Goal: Transaction & Acquisition: Book appointment/travel/reservation

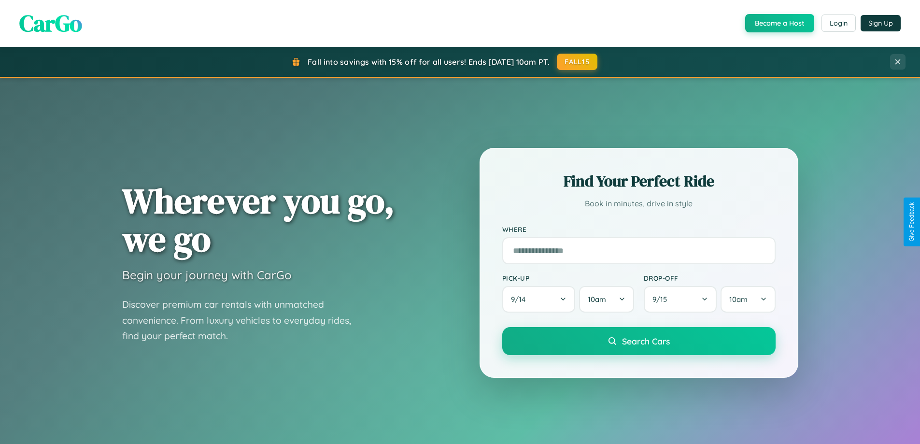
scroll to position [665, 0]
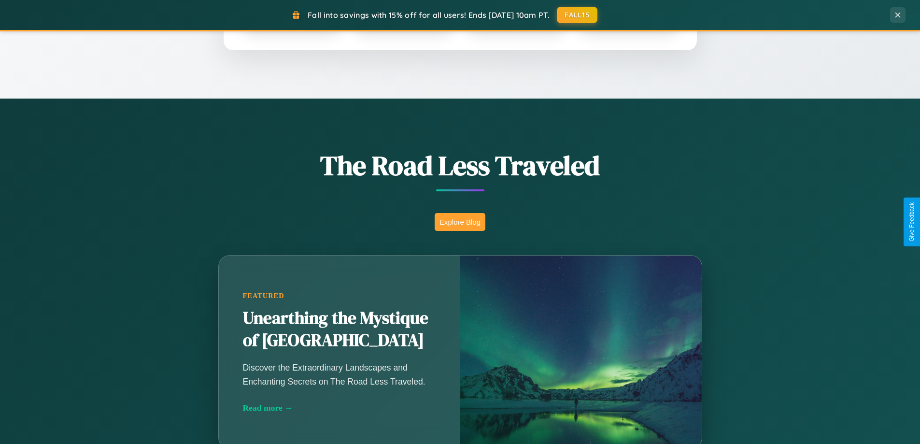
click at [460, 222] on button "Explore Blog" at bounding box center [460, 222] width 51 height 18
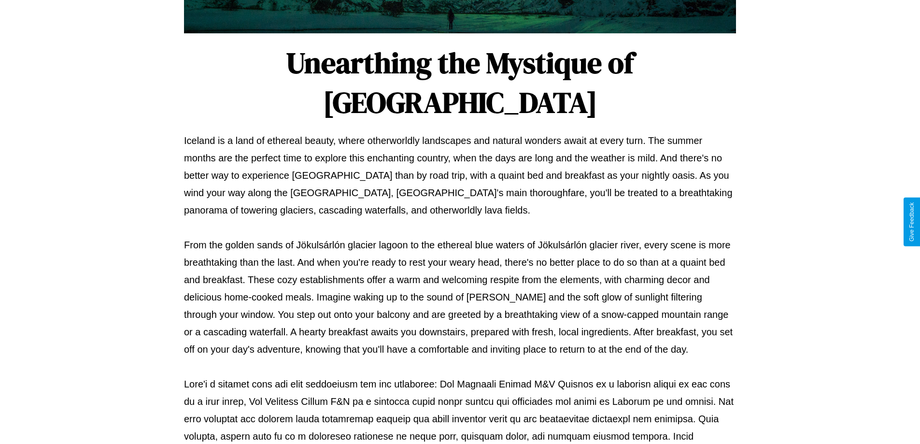
scroll to position [313, 0]
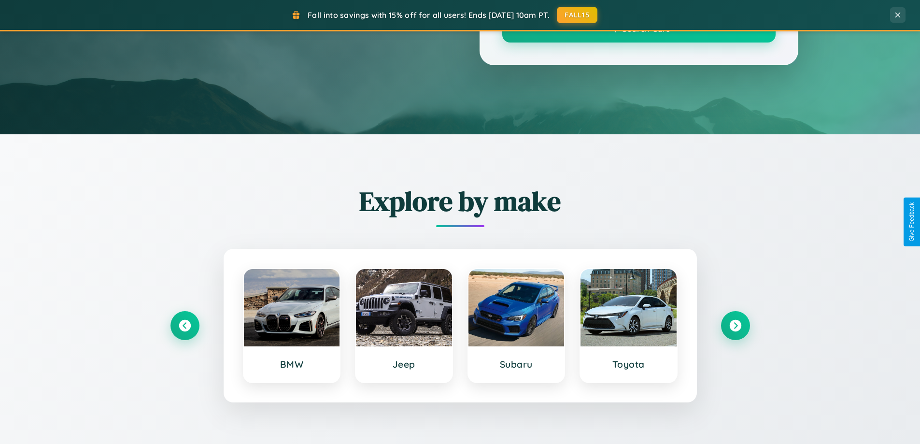
scroll to position [665, 0]
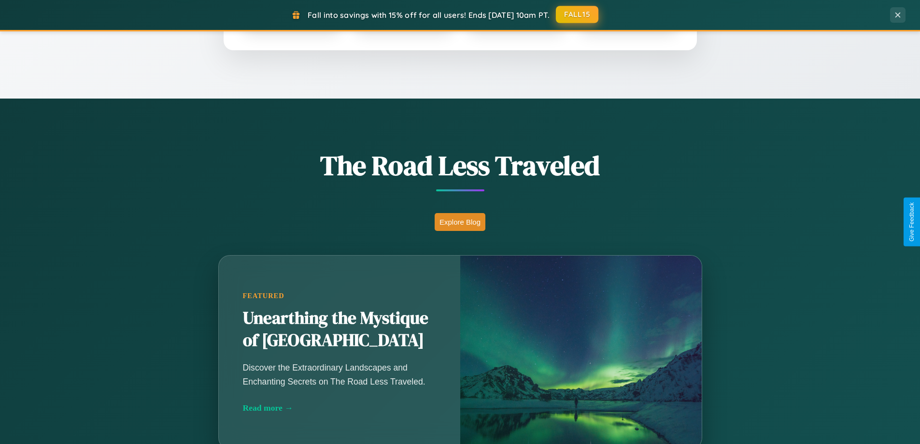
click at [578, 14] on button "FALL15" at bounding box center [577, 14] width 43 height 17
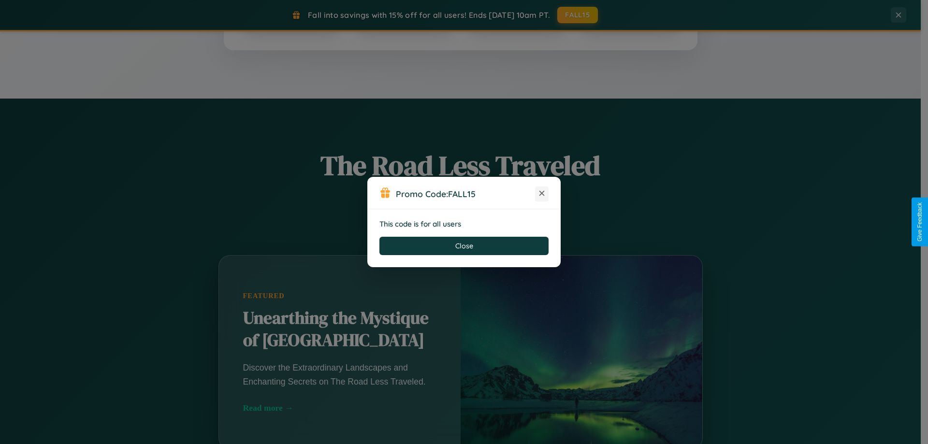
click at [542, 194] on icon at bounding box center [542, 193] width 10 height 10
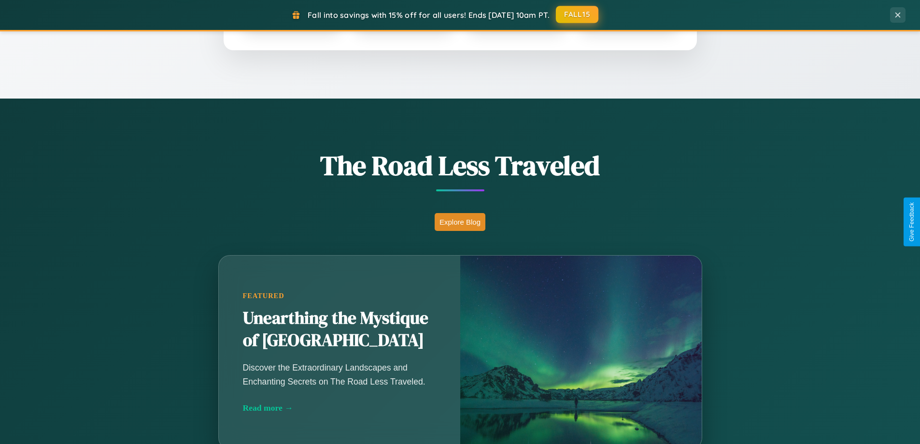
click at [578, 14] on button "FALL15" at bounding box center [577, 14] width 43 height 17
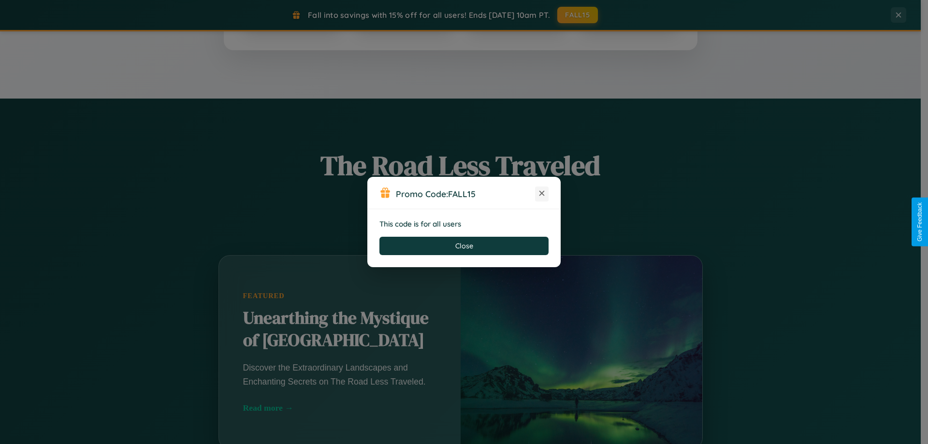
click at [542, 194] on icon at bounding box center [542, 193] width 10 height 10
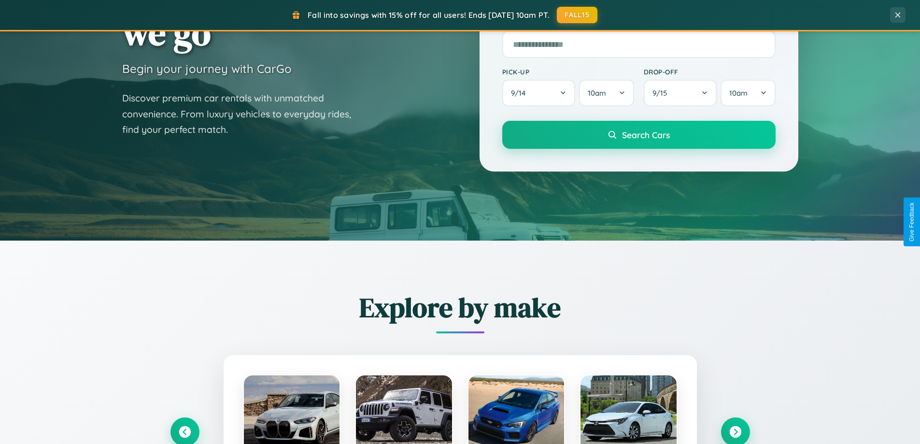
scroll to position [29, 0]
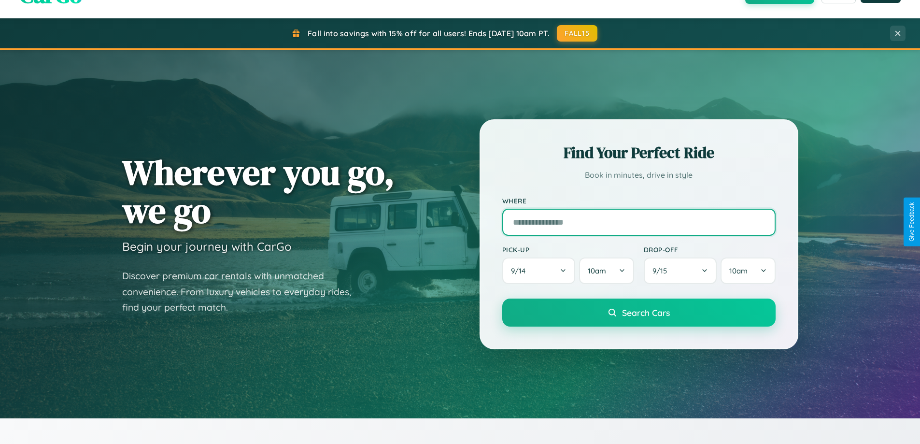
click at [639, 222] on input "text" at bounding box center [639, 222] width 273 height 27
type input "*****"
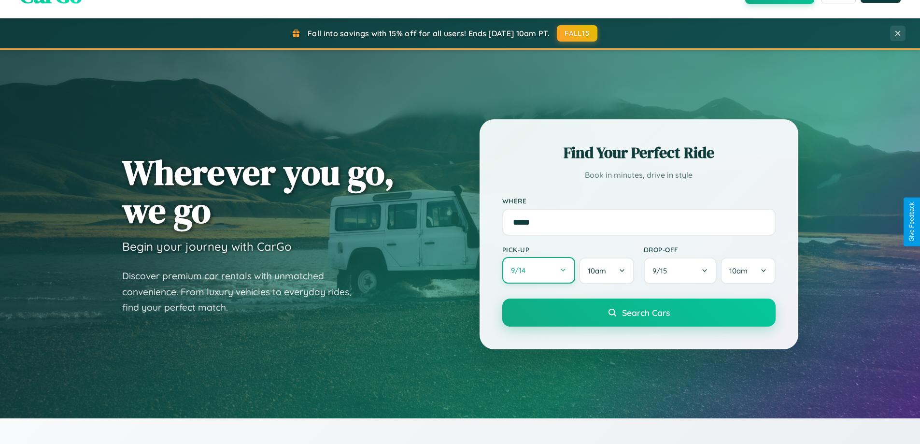
click at [539, 271] on button "9 / 14" at bounding box center [539, 270] width 73 height 27
select select "*"
select select "****"
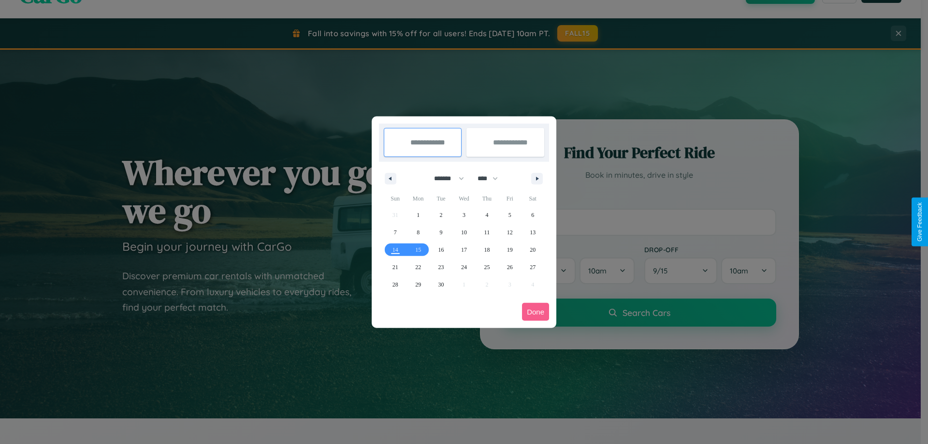
click at [445, 178] on select "******* ******** ***** ***** *** **** **** ****** ********* ******* ******** **…" at bounding box center [447, 179] width 41 height 16
select select "**"
click at [487, 215] on span "4" at bounding box center [486, 214] width 3 height 17
type input "**********"
click at [532, 232] on span "13" at bounding box center [533, 232] width 6 height 17
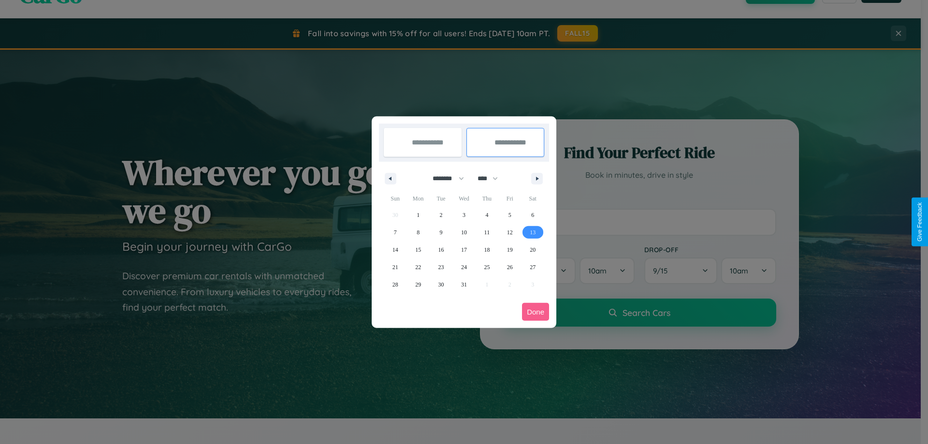
type input "**********"
click at [535, 312] on button "Done" at bounding box center [535, 312] width 27 height 18
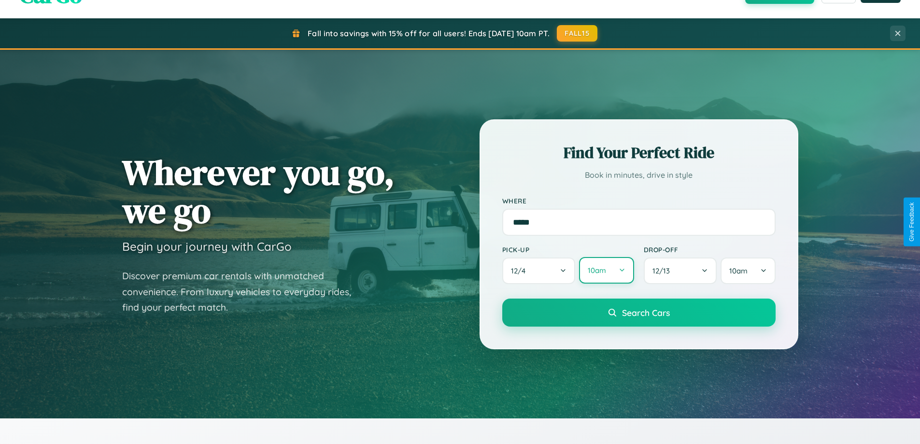
click at [606, 271] on button "10am" at bounding box center [606, 270] width 55 height 27
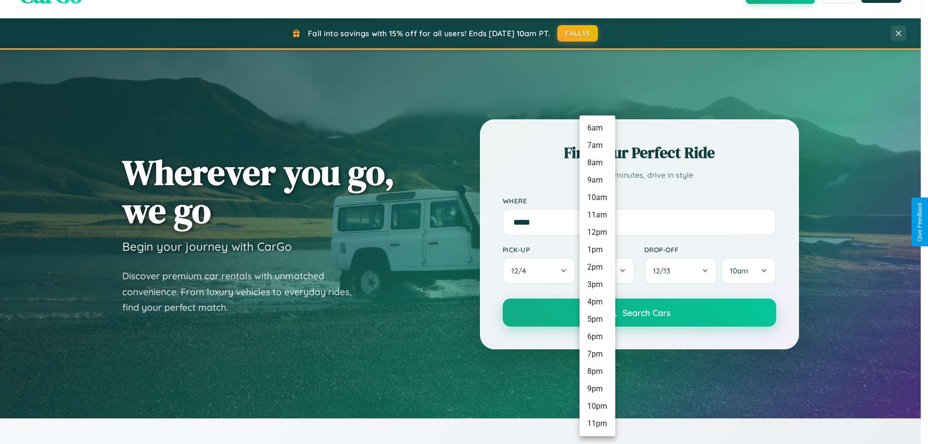
click at [597, 354] on li "7pm" at bounding box center [597, 353] width 36 height 17
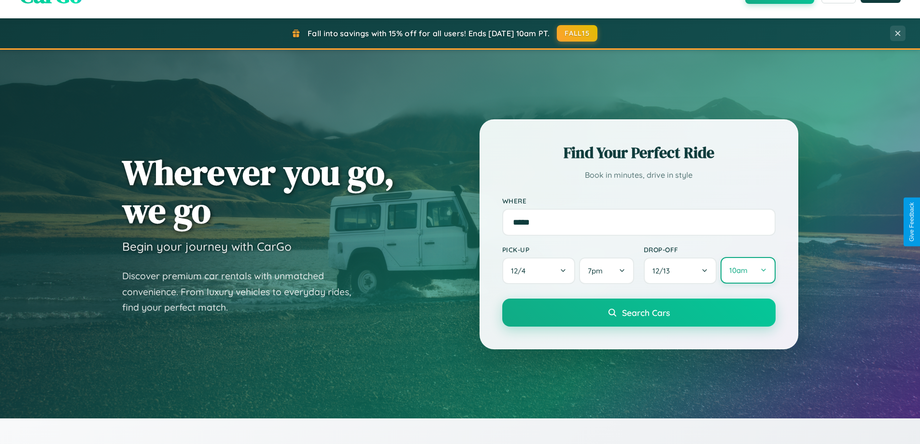
click at [748, 271] on button "10am" at bounding box center [748, 270] width 55 height 27
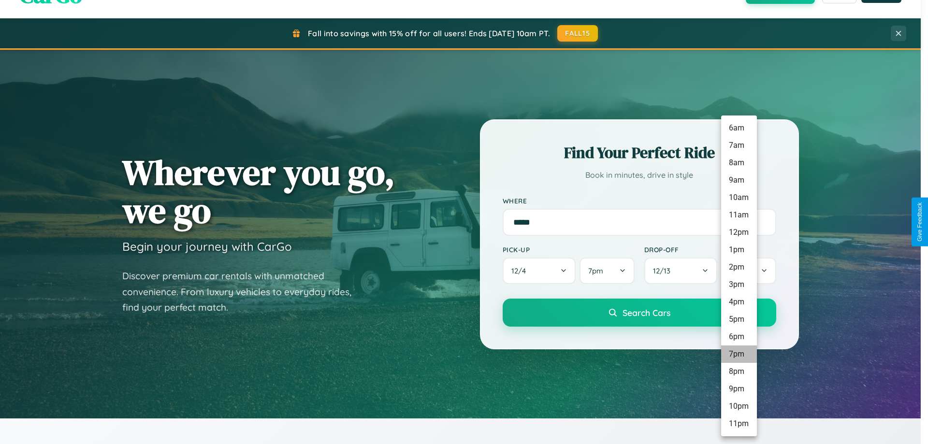
click at [738, 354] on li "7pm" at bounding box center [739, 353] width 36 height 17
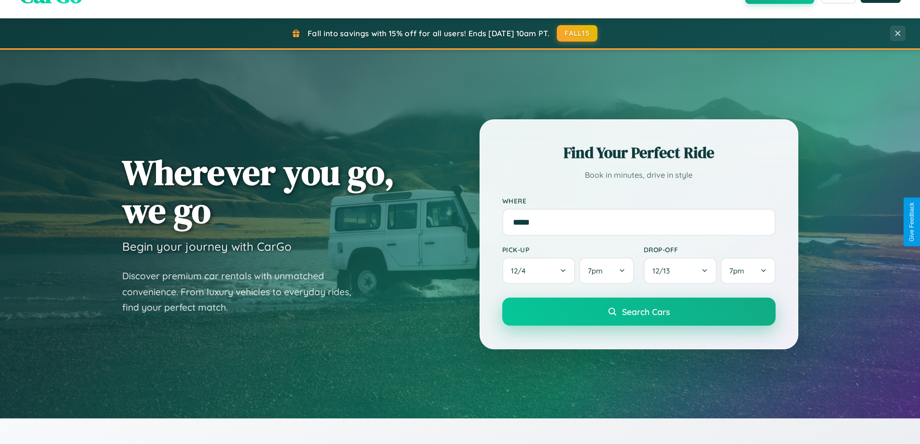
click at [639, 313] on span "Search Cars" at bounding box center [646, 311] width 48 height 11
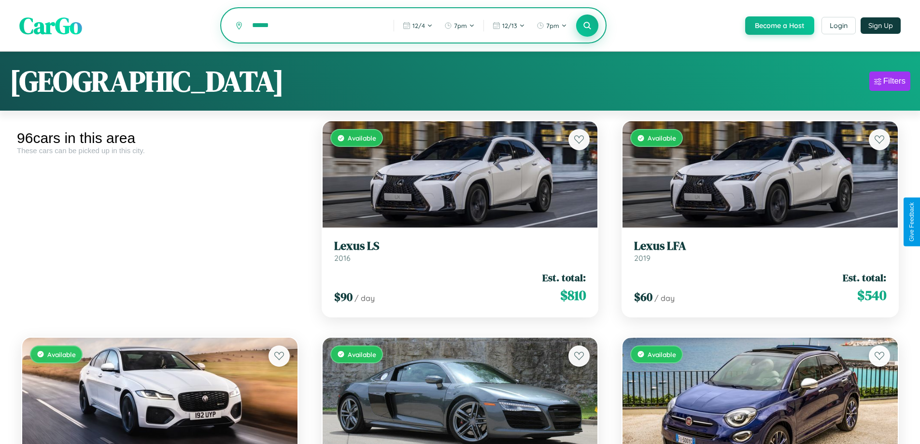
type input "******"
click at [587, 26] on icon at bounding box center [587, 25] width 9 height 9
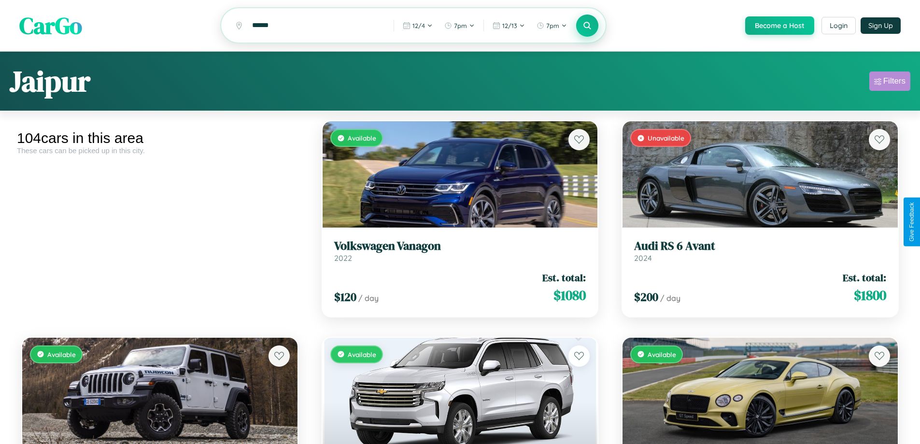
click at [890, 83] on div "Filters" at bounding box center [895, 81] width 22 height 10
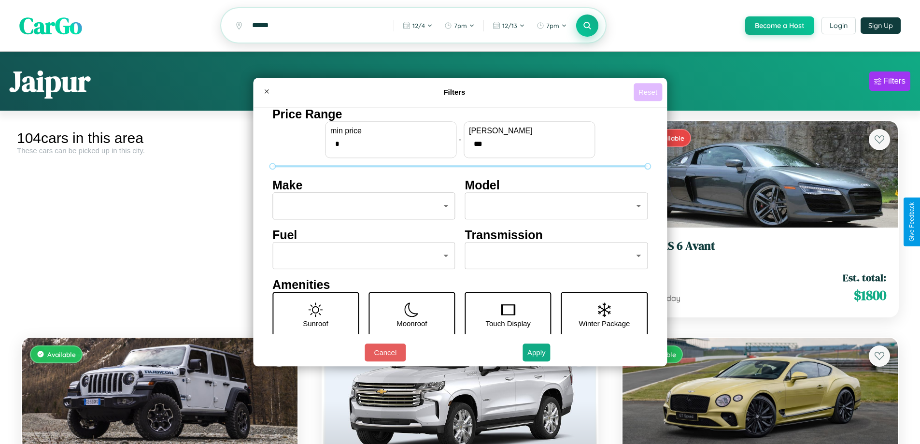
click at [649, 92] on button "Reset" at bounding box center [648, 92] width 29 height 18
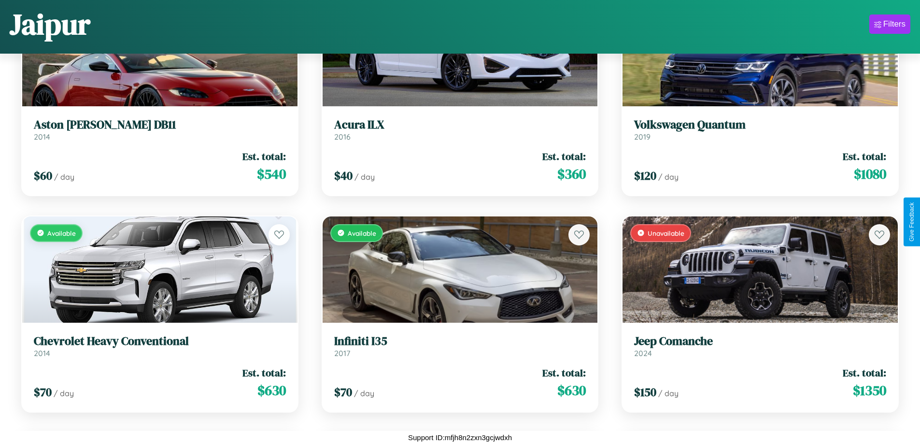
scroll to position [6843, 0]
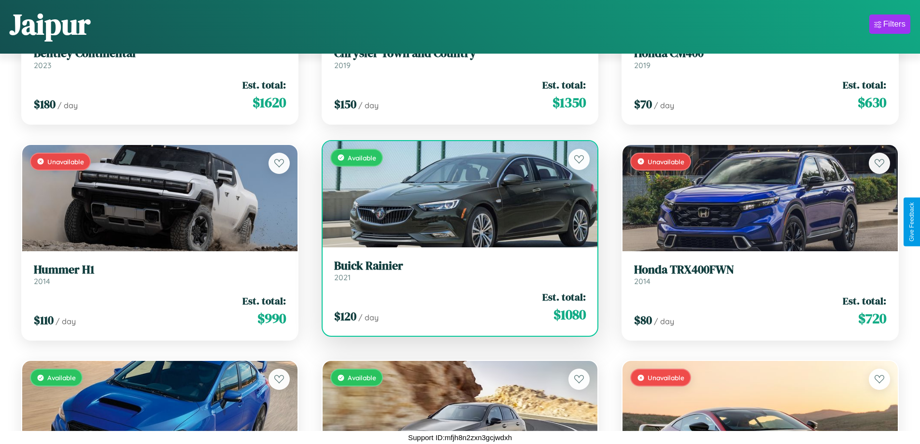
click at [456, 270] on h3 "Buick Rainier" at bounding box center [460, 266] width 252 height 14
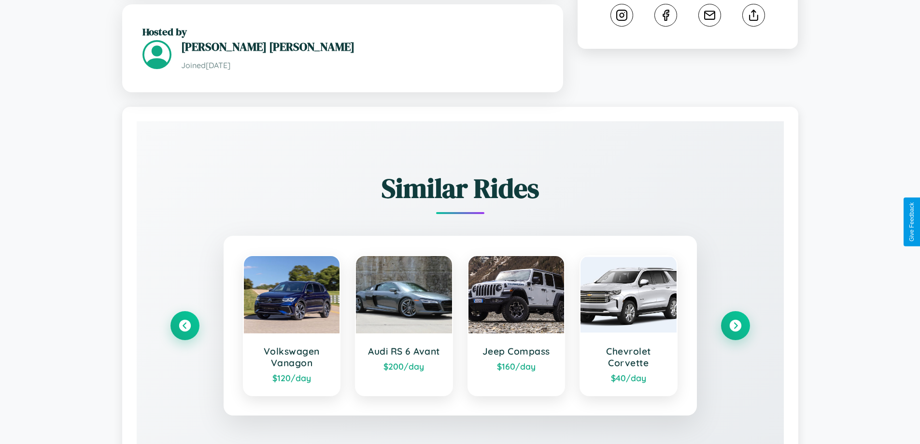
scroll to position [581, 0]
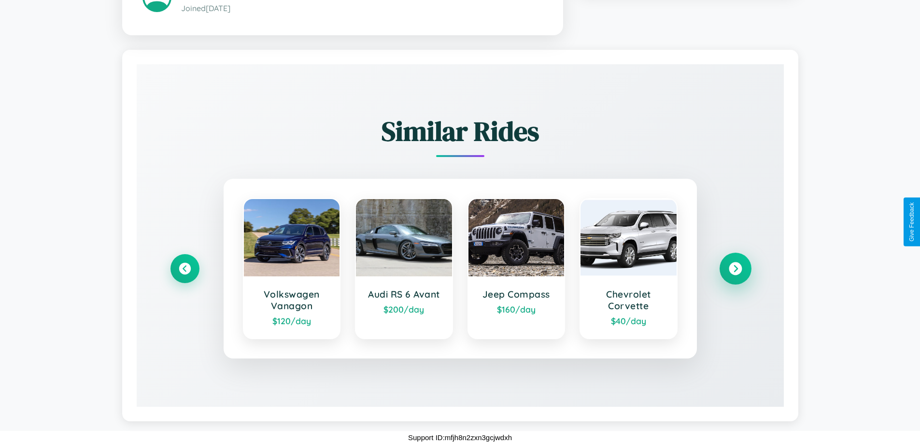
click at [735, 269] on icon at bounding box center [735, 268] width 13 height 13
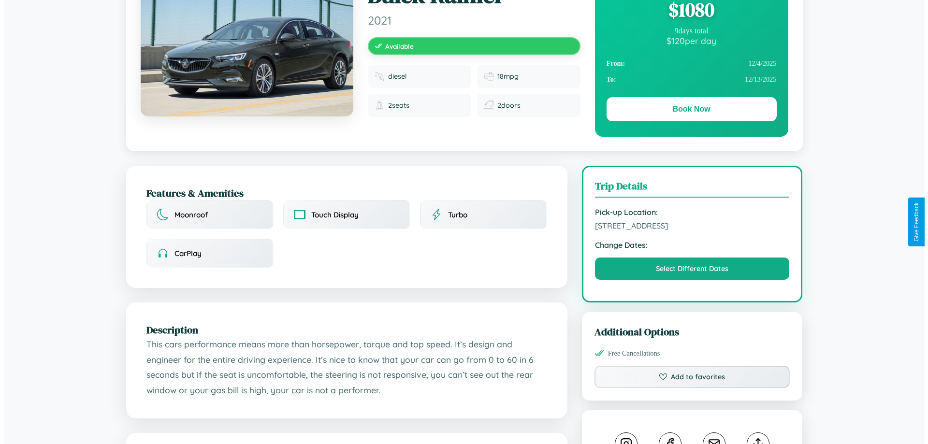
scroll to position [0, 0]
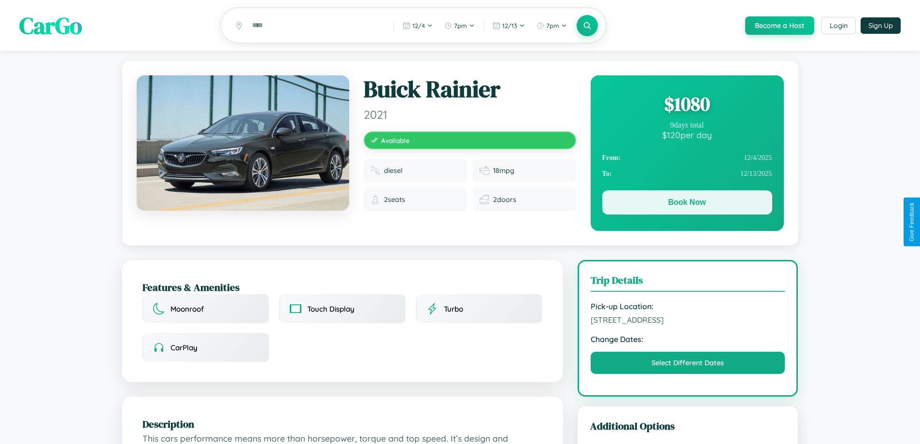
click at [687, 204] on button "Book Now" at bounding box center [688, 202] width 170 height 24
